Goal: Book appointment/travel/reservation

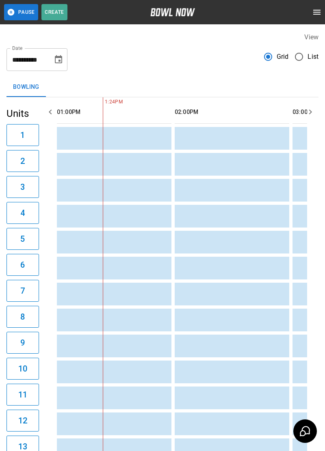
click at [314, 62] on label "List" at bounding box center [304, 56] width 28 height 17
